Goal: Information Seeking & Learning: Learn about a topic

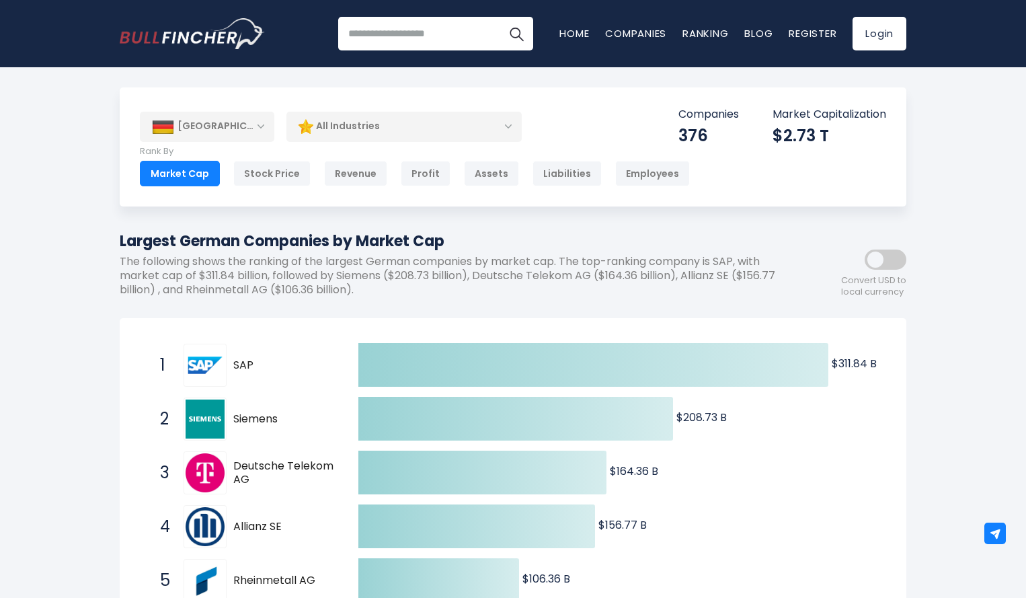
click at [198, 127] on div "[GEOGRAPHIC_DATA]" at bounding box center [207, 127] width 134 height 30
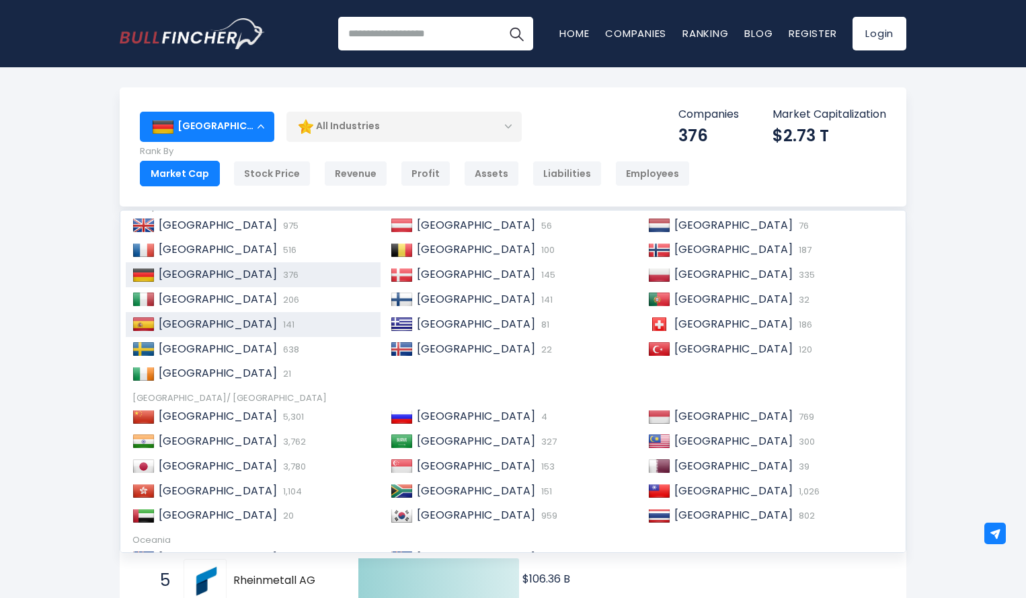
scroll to position [206, 0]
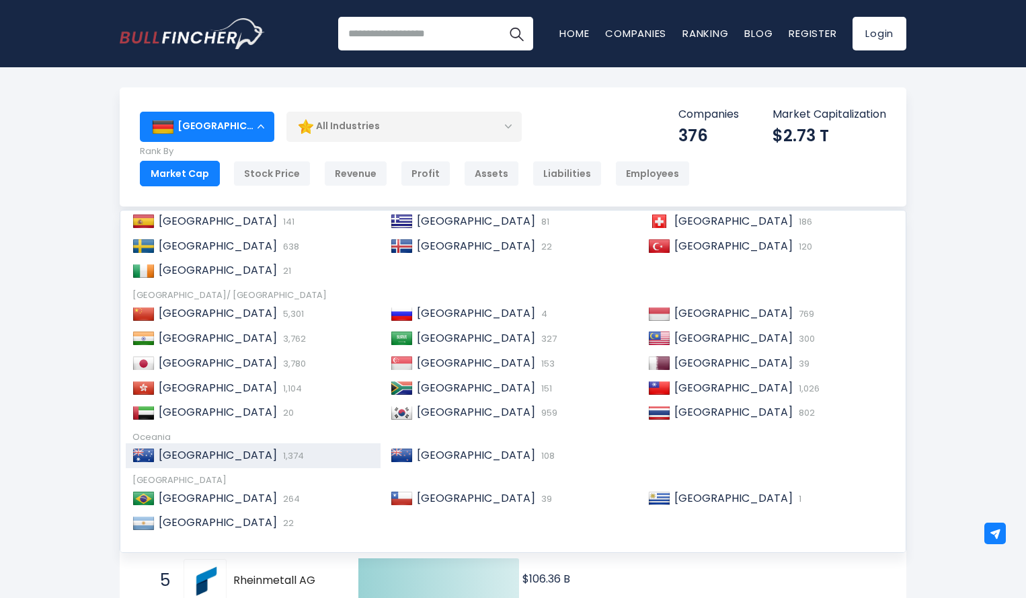
click at [280, 453] on span "1,374" at bounding box center [292, 455] width 24 height 13
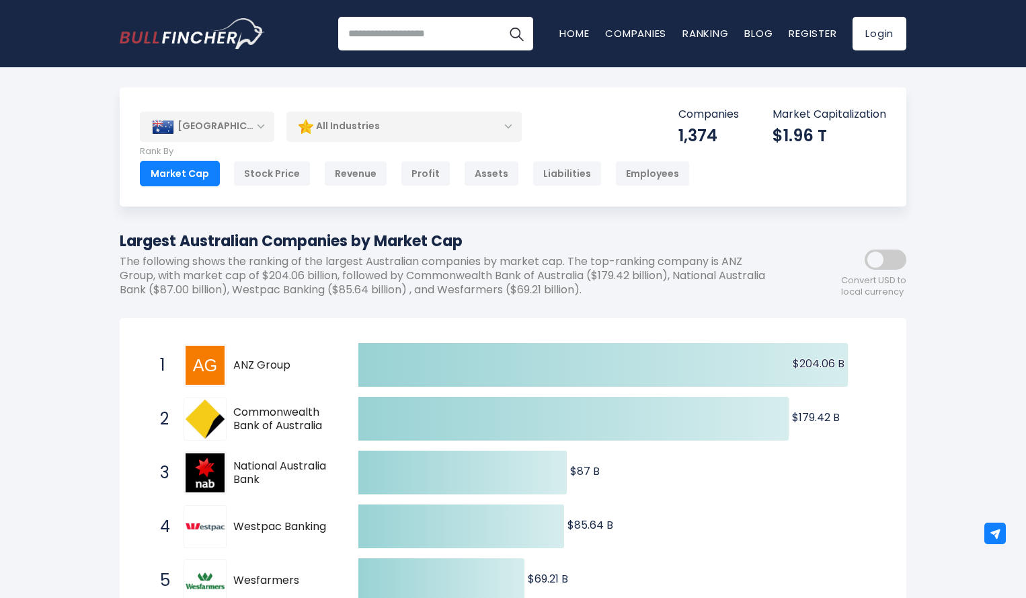
click at [491, 120] on div "All Industries" at bounding box center [403, 126] width 235 height 31
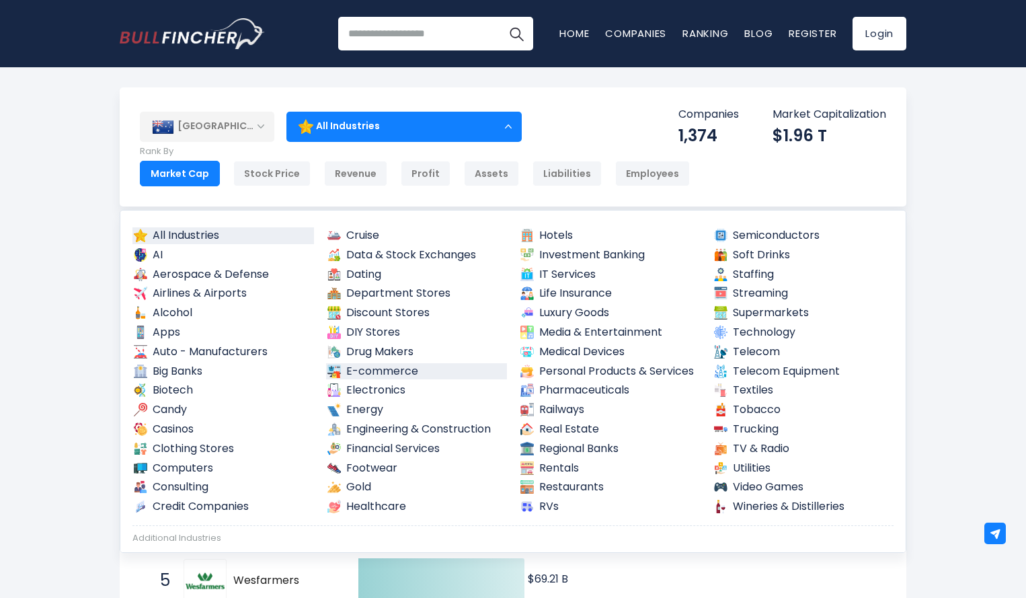
click at [402, 372] on link "E-commerce" at bounding box center [417, 371] width 182 height 17
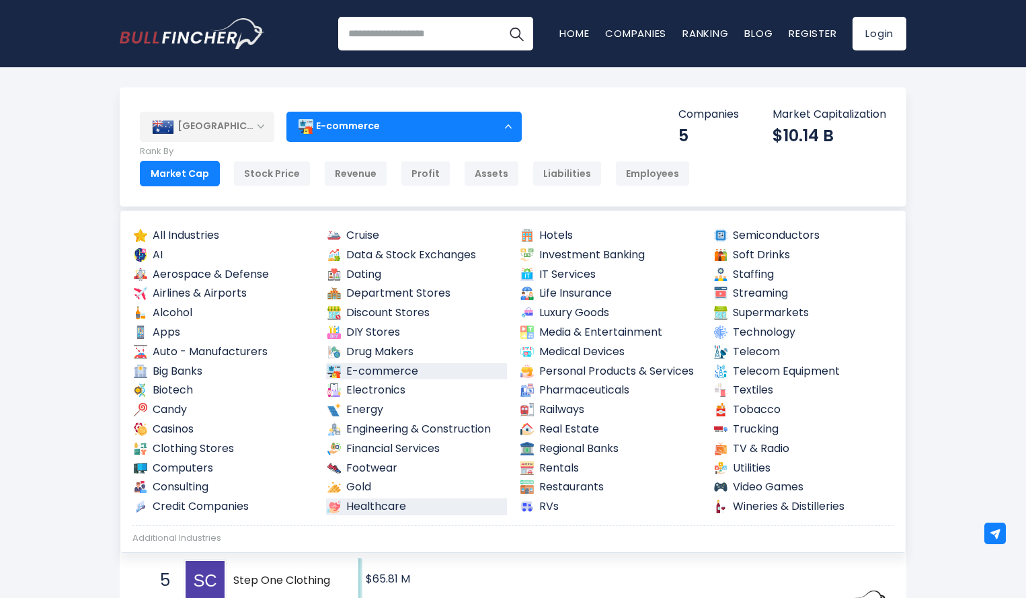
click at [402, 508] on link "Healthcare" at bounding box center [417, 506] width 182 height 17
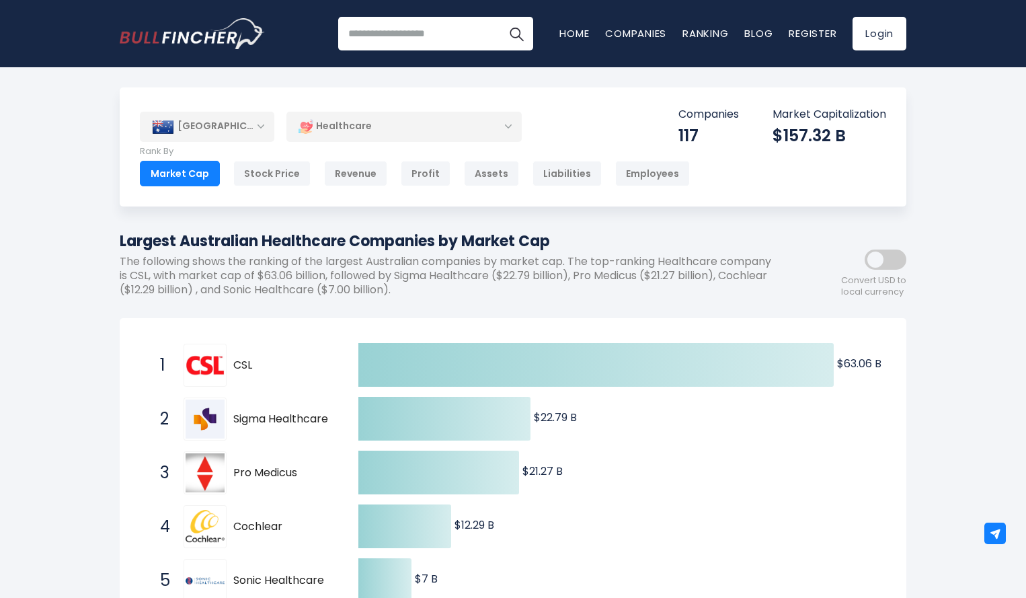
click at [442, 124] on div "Healthcare" at bounding box center [403, 126] width 235 height 31
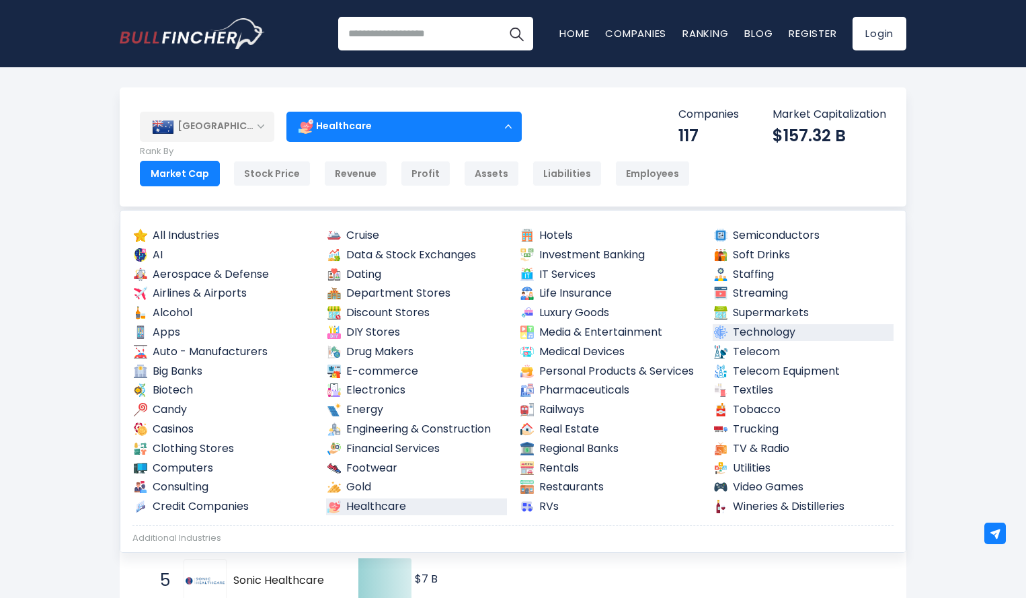
click at [783, 333] on link "Technology" at bounding box center [804, 332] width 182 height 17
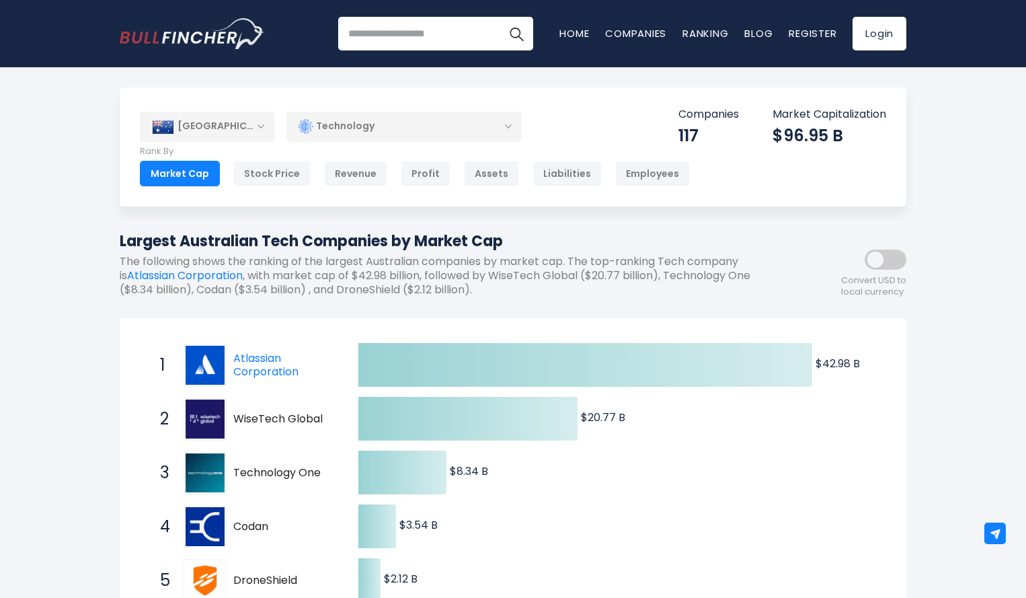
click at [473, 128] on div "Technology" at bounding box center [403, 126] width 235 height 31
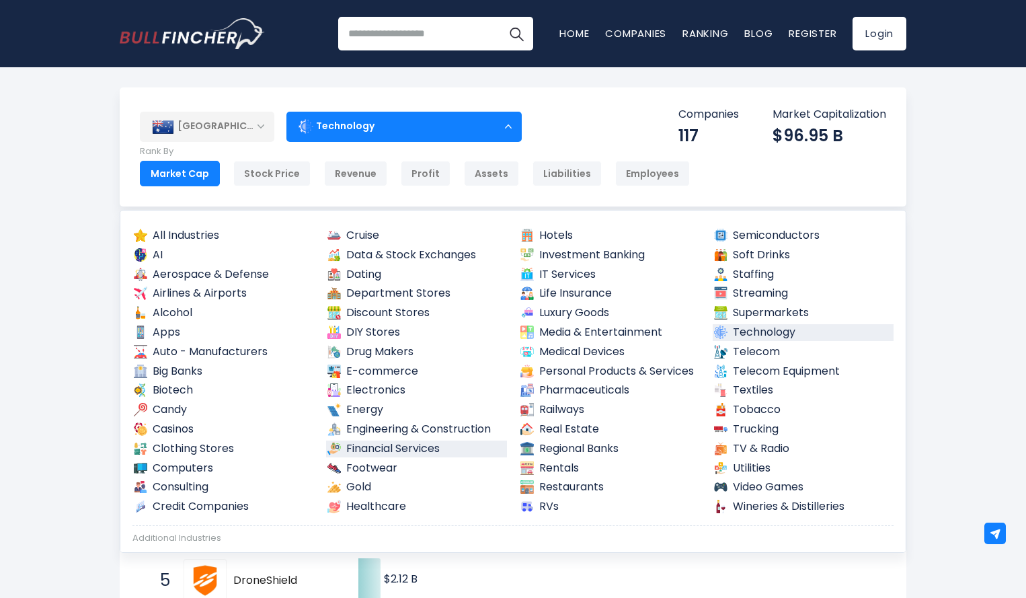
click at [430, 455] on link "Financial Services" at bounding box center [417, 448] width 182 height 17
